Goal: Information Seeking & Learning: Find specific fact

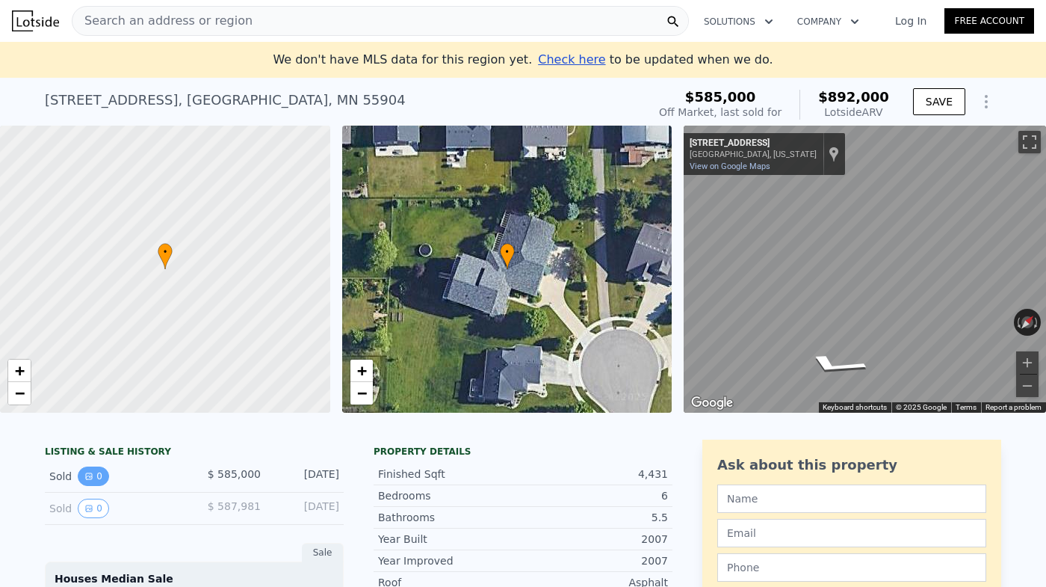
click at [79, 476] on button "0" at bounding box center [93, 475] width 31 height 19
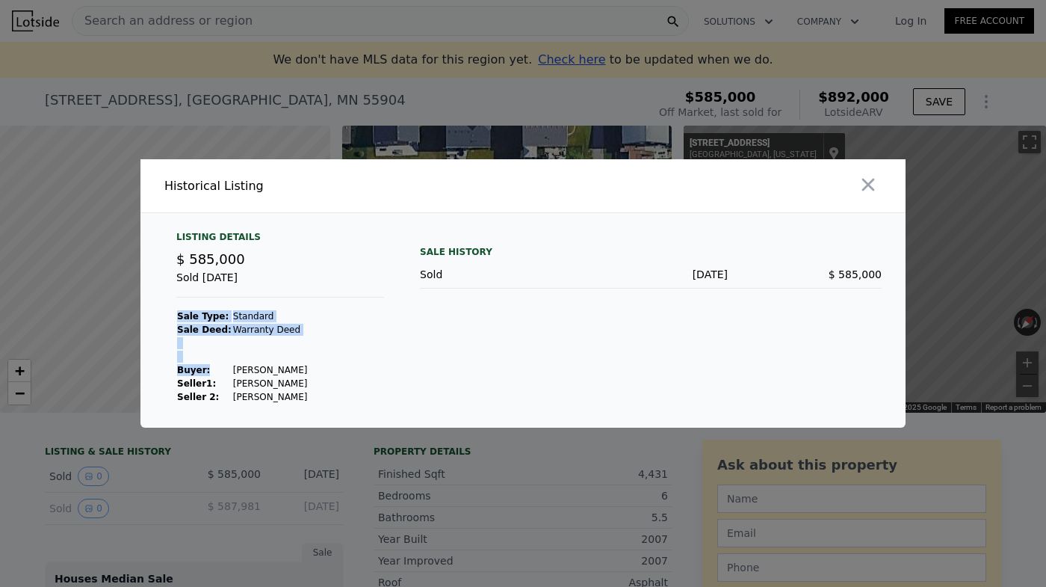
drag, startPoint x: 338, startPoint y: 369, endPoint x: 218, endPoint y: 370, distance: 119.6
click at [218, 370] on div "Listing Details $ 585,000 Sold [DATE] Sale Type: Standard Sale Deed: Warranty […" at bounding box center [280, 317] width 232 height 173
click at [218, 370] on td "Buyer :" at bounding box center [204, 369] width 56 height 13
drag, startPoint x: 226, startPoint y: 368, endPoint x: 310, endPoint y: 368, distance: 84.5
click at [308, 368] on tr "Buyer : [PERSON_NAME]" at bounding box center [242, 369] width 132 height 13
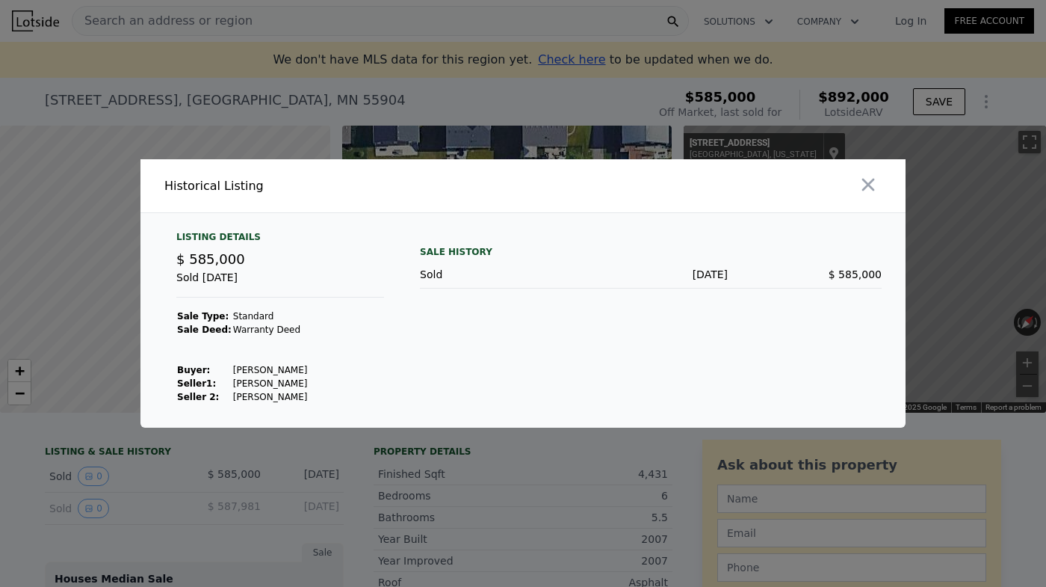
copy tr "[PERSON_NAME]"
click at [545, 463] on div at bounding box center [523, 293] width 1046 height 587
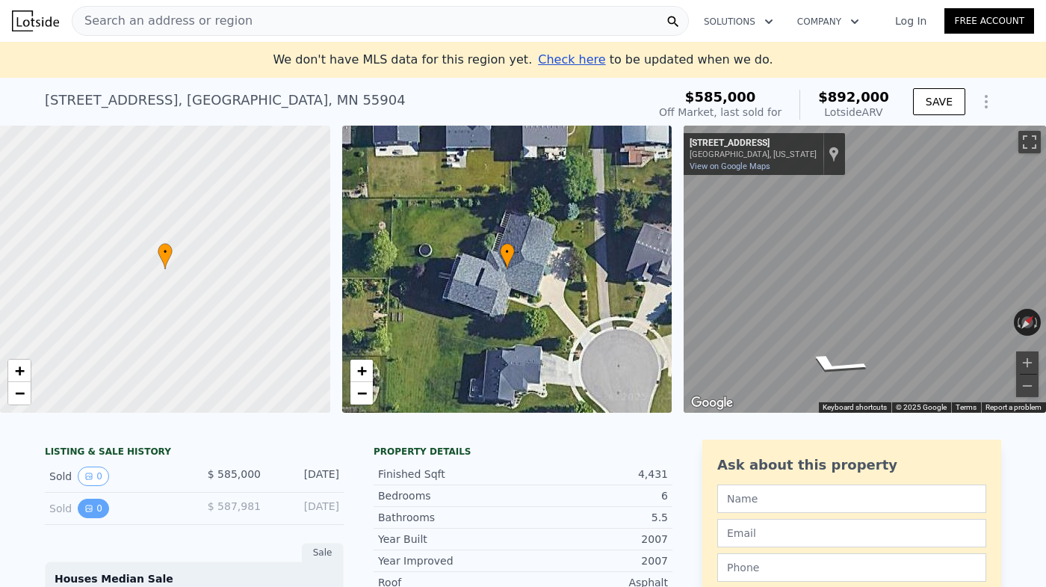
click at [89, 506] on icon "View historical data" at bounding box center [88, 508] width 9 height 9
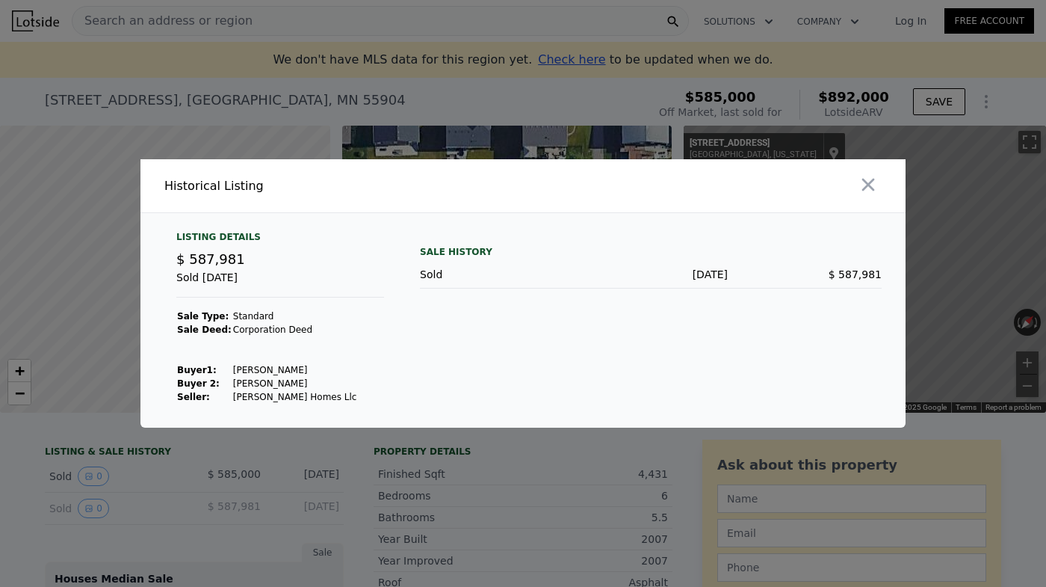
click at [321, 450] on div at bounding box center [523, 293] width 1046 height 587
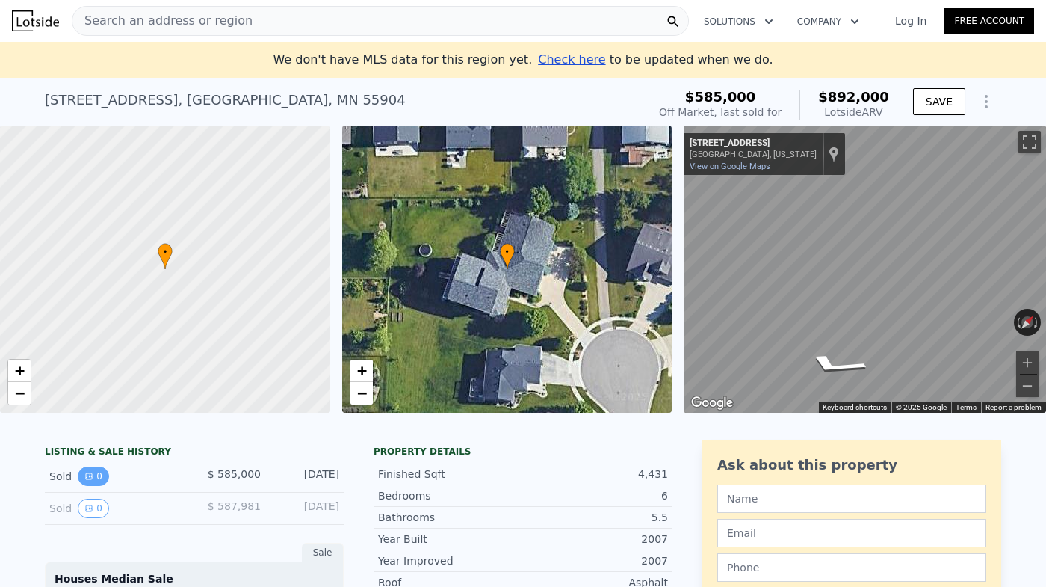
click at [88, 484] on button "0" at bounding box center [93, 475] width 31 height 19
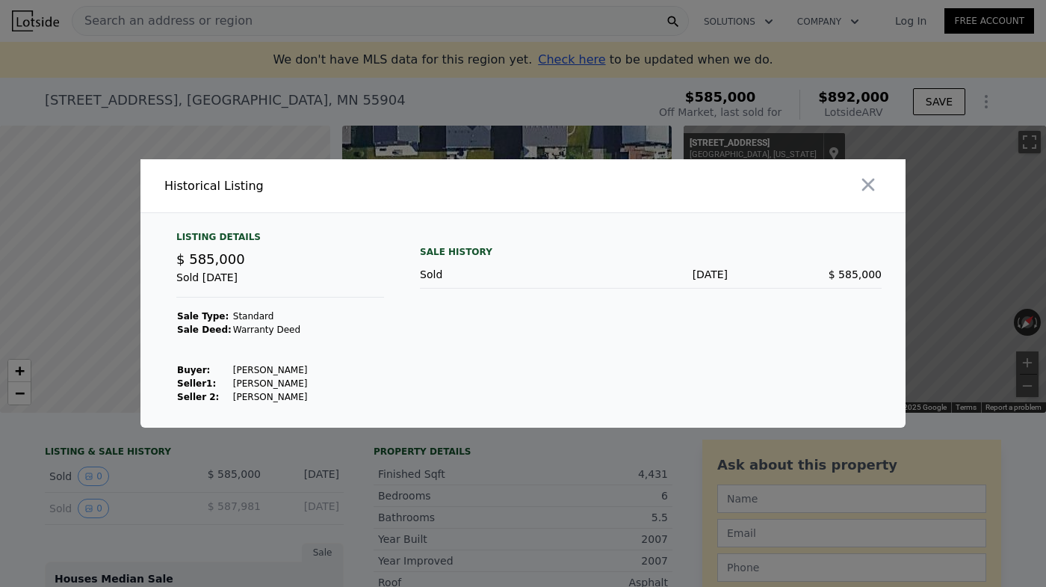
drag, startPoint x: 294, startPoint y: 385, endPoint x: 227, endPoint y: 385, distance: 67.3
click at [232, 385] on td "[PERSON_NAME]" at bounding box center [270, 383] width 76 height 13
copy td "[PERSON_NAME]"
click at [859, 186] on icon "button" at bounding box center [868, 184] width 21 height 21
